Goal: Task Accomplishment & Management: Use online tool/utility

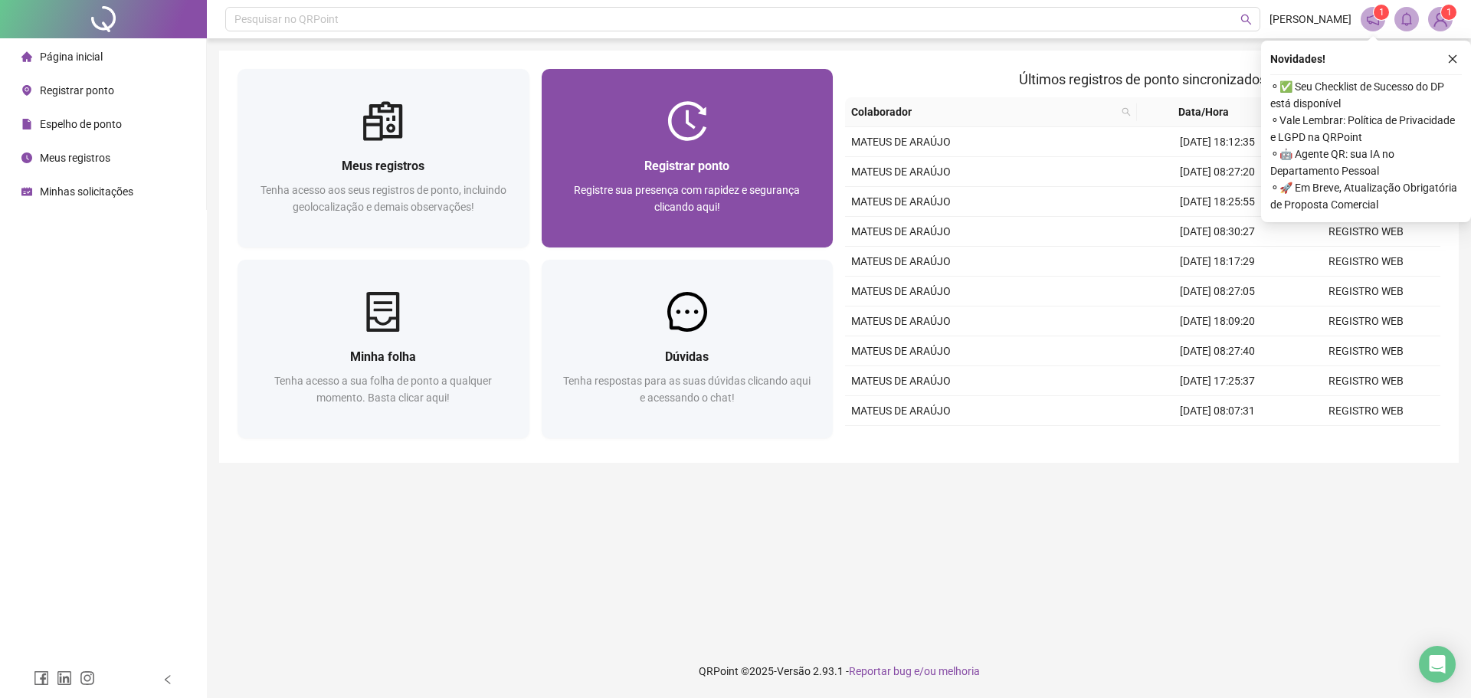
click at [726, 124] on div at bounding box center [688, 121] width 292 height 40
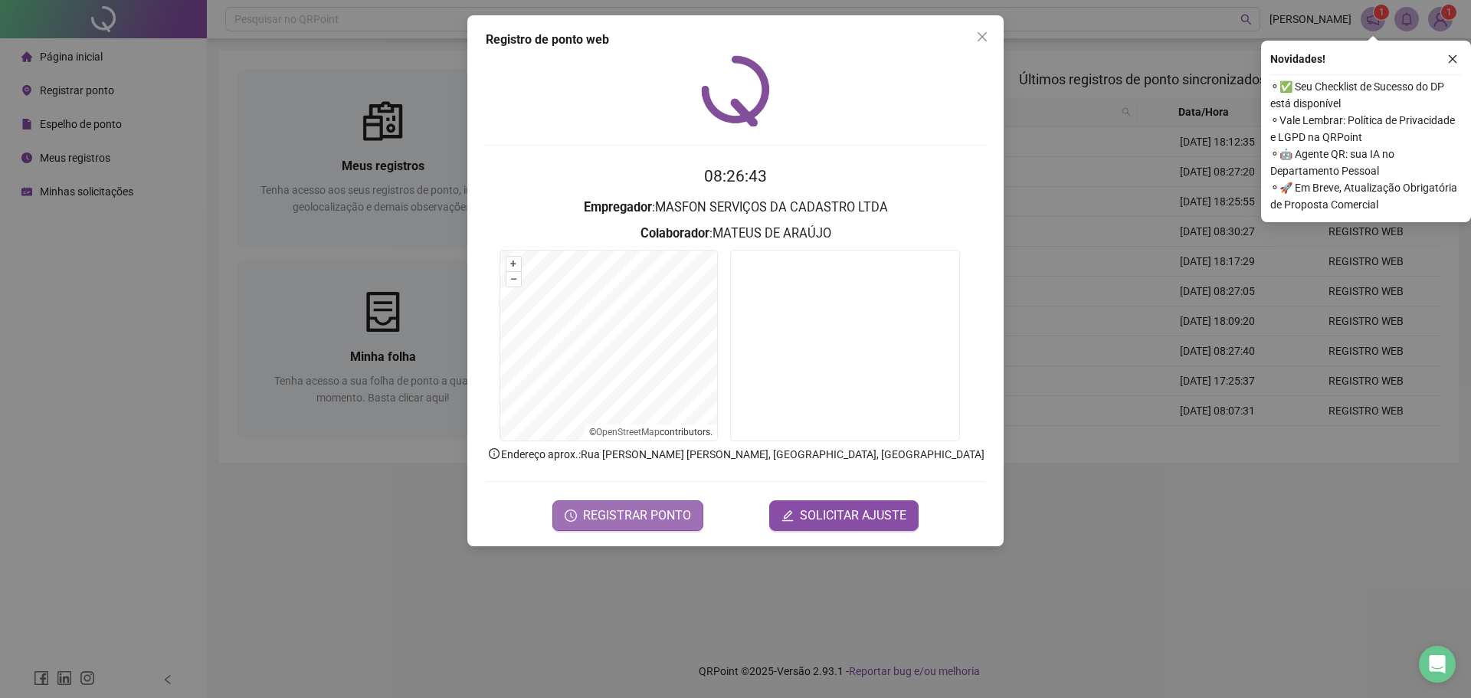
click at [631, 524] on button "REGISTRAR PONTO" at bounding box center [627, 515] width 151 height 31
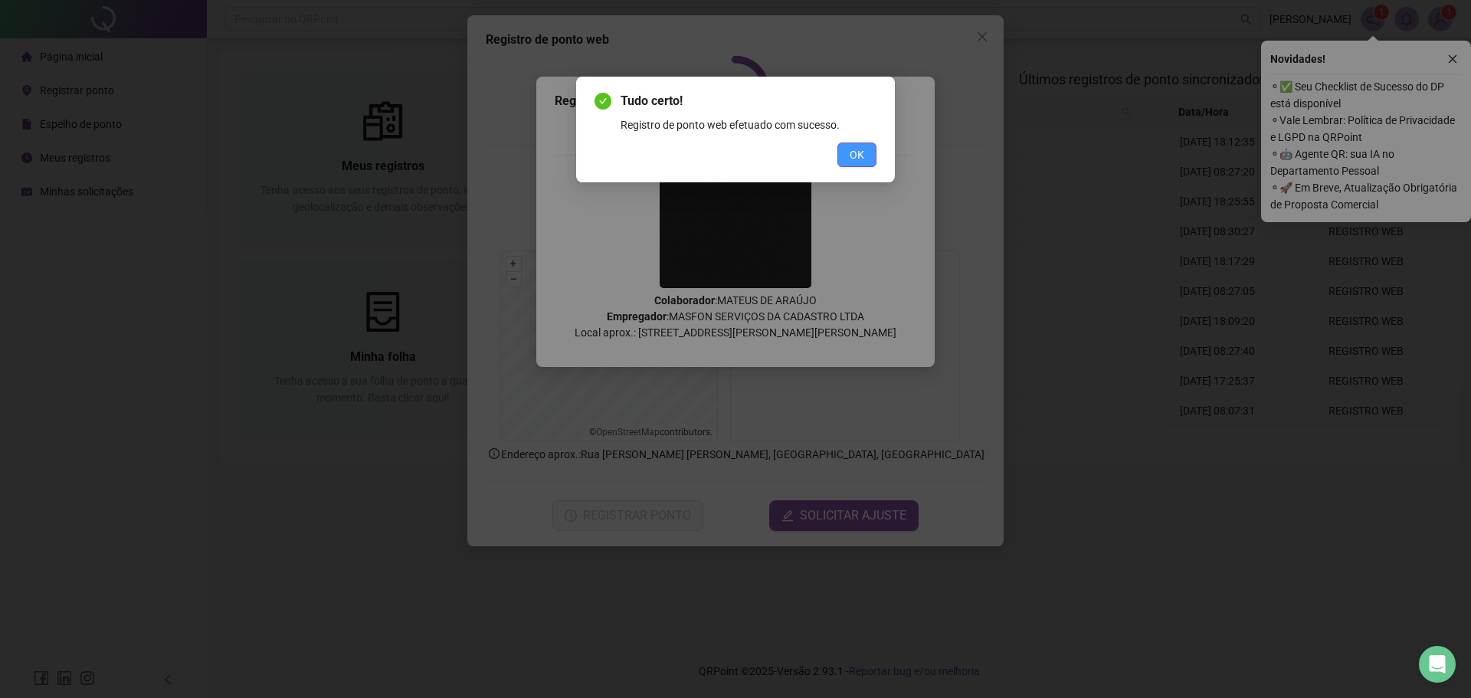
click at [856, 150] on span "OK" at bounding box center [857, 154] width 15 height 17
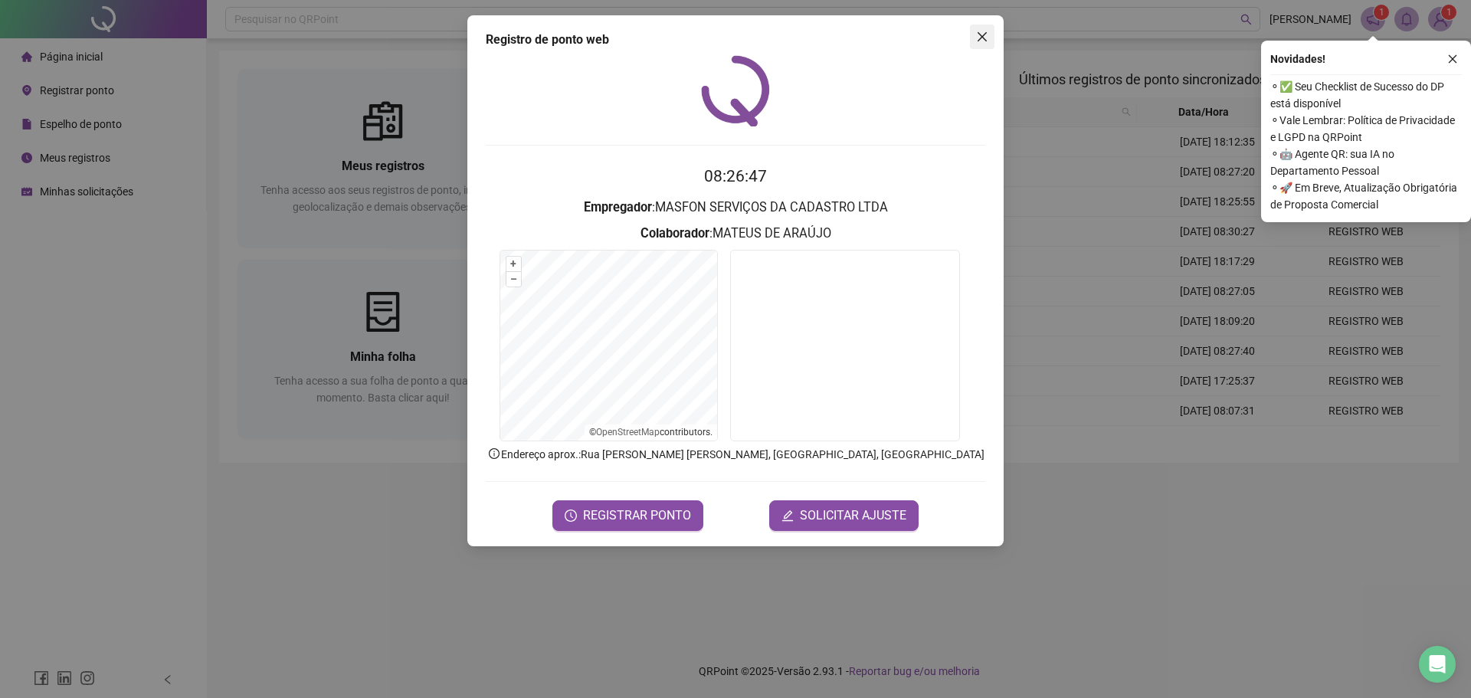
click at [977, 38] on icon "close" at bounding box center [982, 37] width 12 height 12
